Goal: Find specific page/section

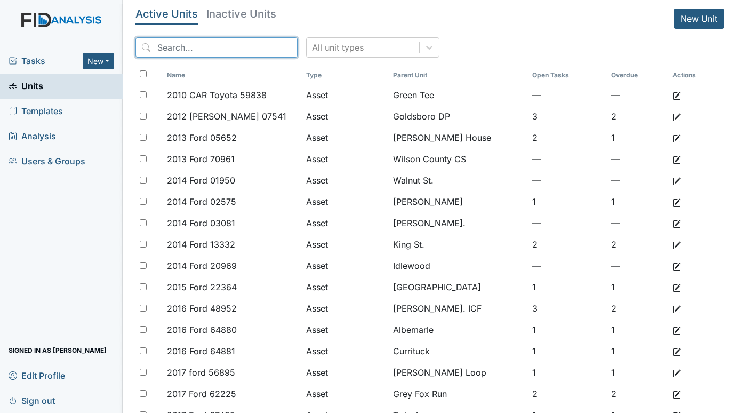
click at [218, 42] on input "search" at bounding box center [216, 47] width 162 height 20
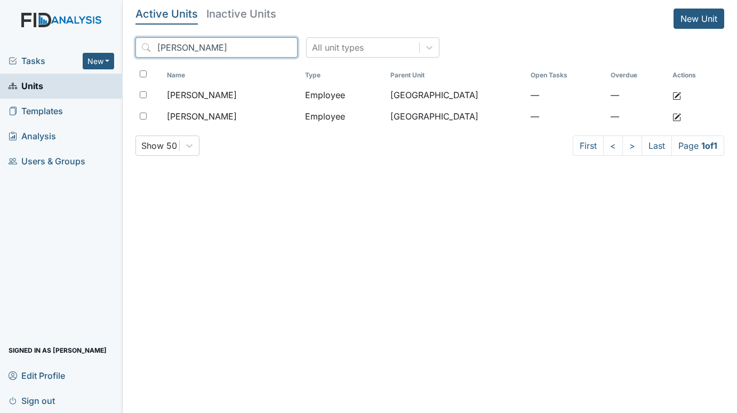
type input "gatlin"
click at [35, 84] on span "Units" at bounding box center [26, 86] width 35 height 17
